Goal: Navigation & Orientation: Find specific page/section

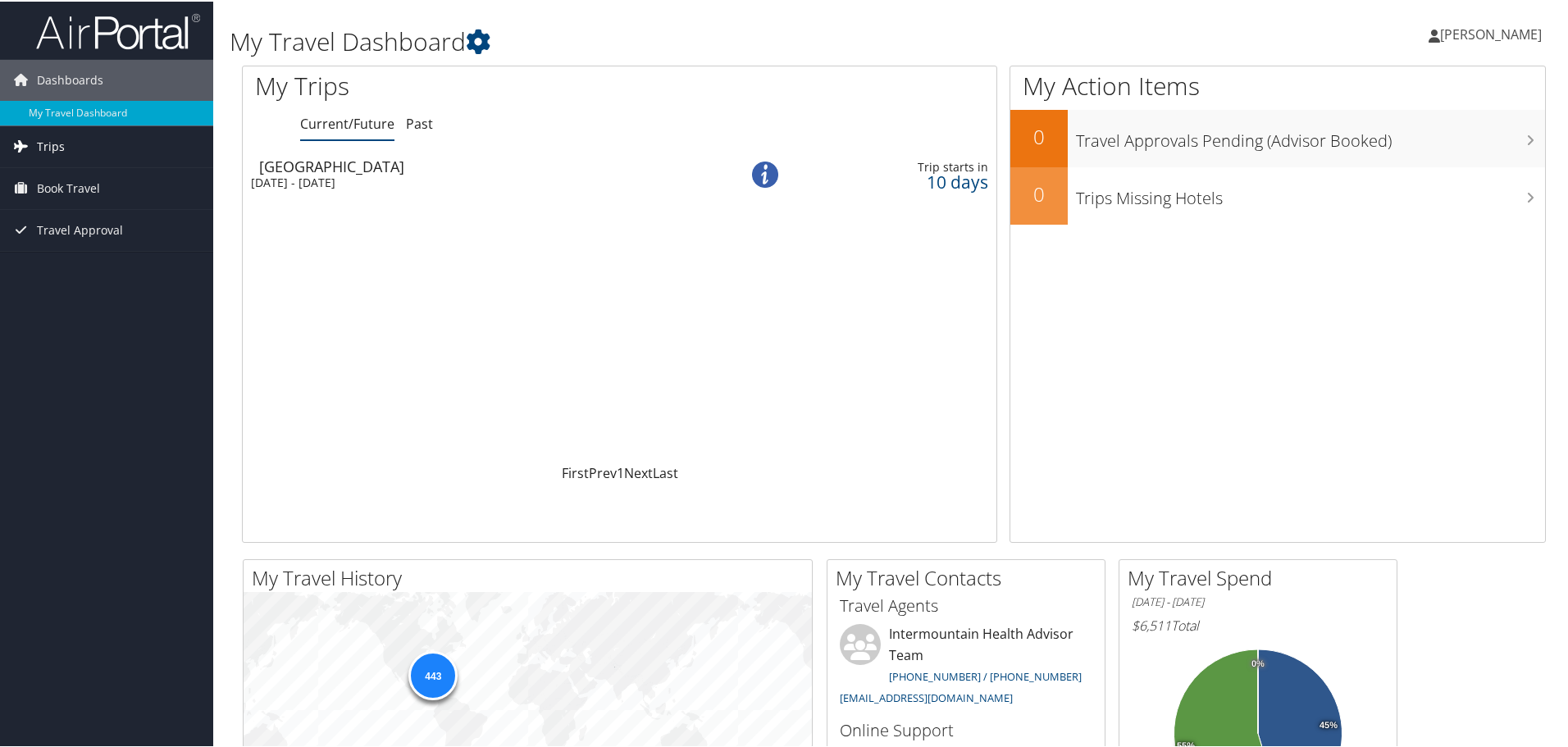
click at [53, 148] on span "Trips" at bounding box center [50, 145] width 28 height 41
click at [66, 173] on link "Current/Future Trips" at bounding box center [107, 178] width 214 height 25
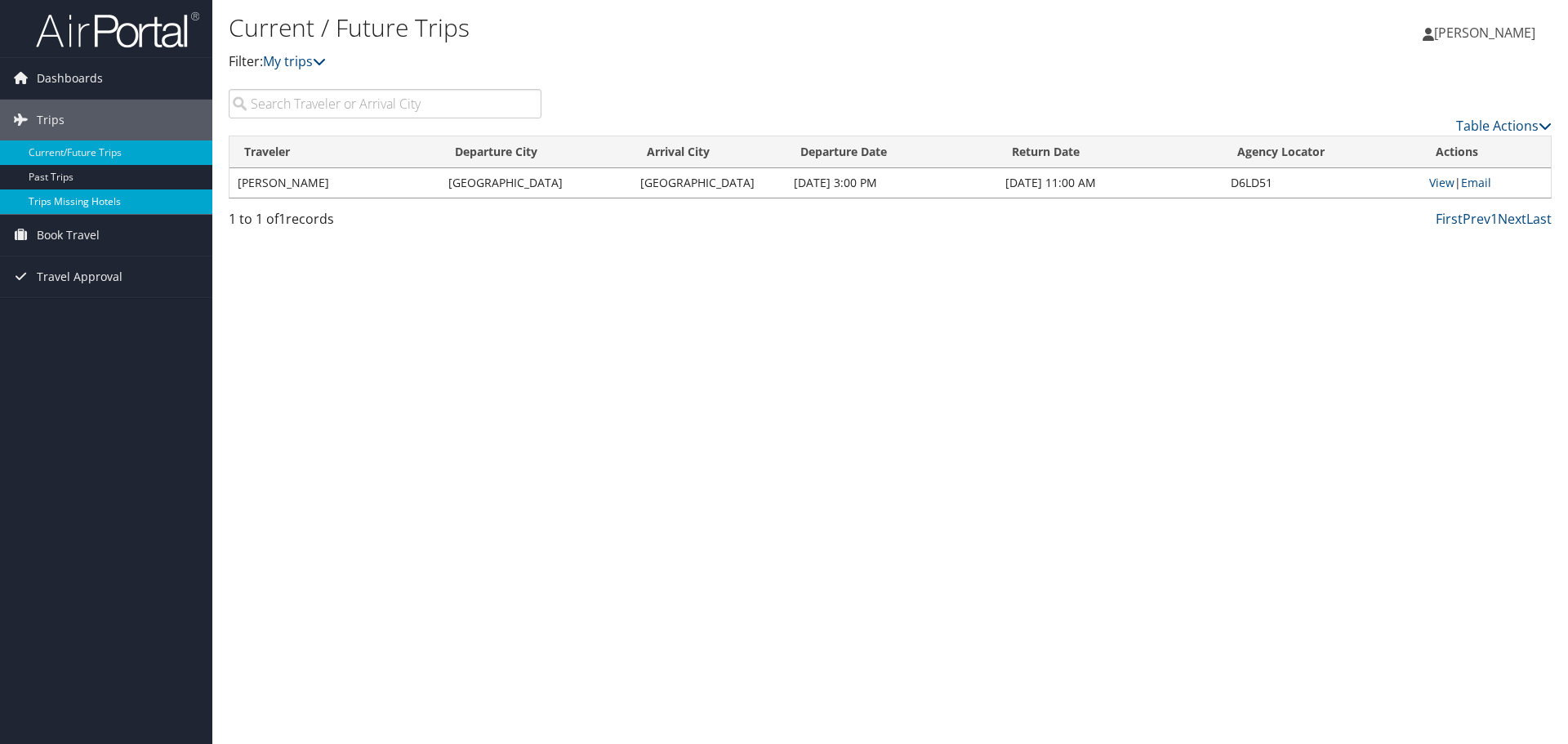
click at [64, 197] on link "Trips Missing Hotels" at bounding box center [106, 202] width 213 height 25
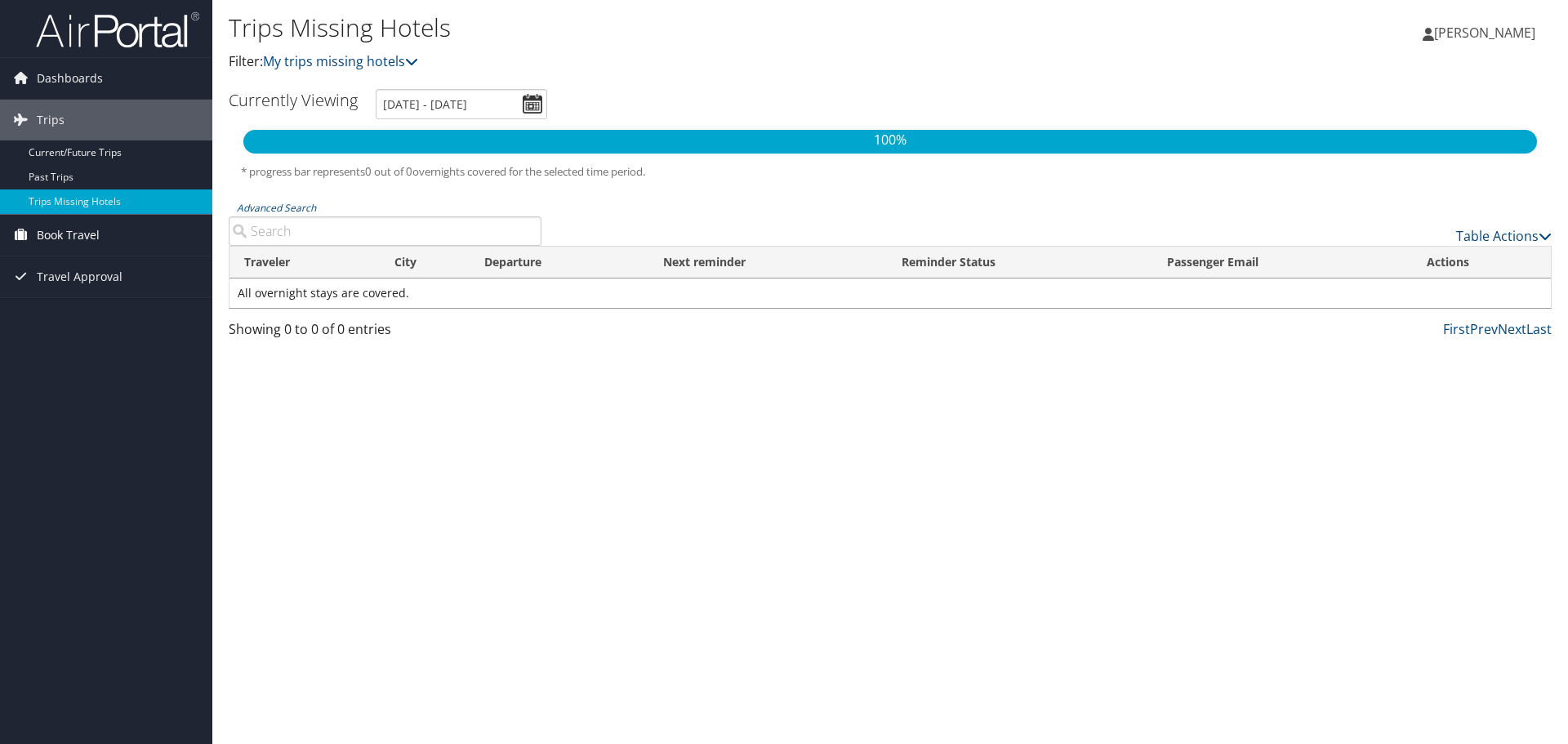
click at [78, 224] on span "Book Travel" at bounding box center [68, 235] width 63 height 41
click at [58, 317] on link "Book/Manage Online Trips" at bounding box center [106, 317] width 213 height 25
